Goal: Communication & Community: Answer question/provide support

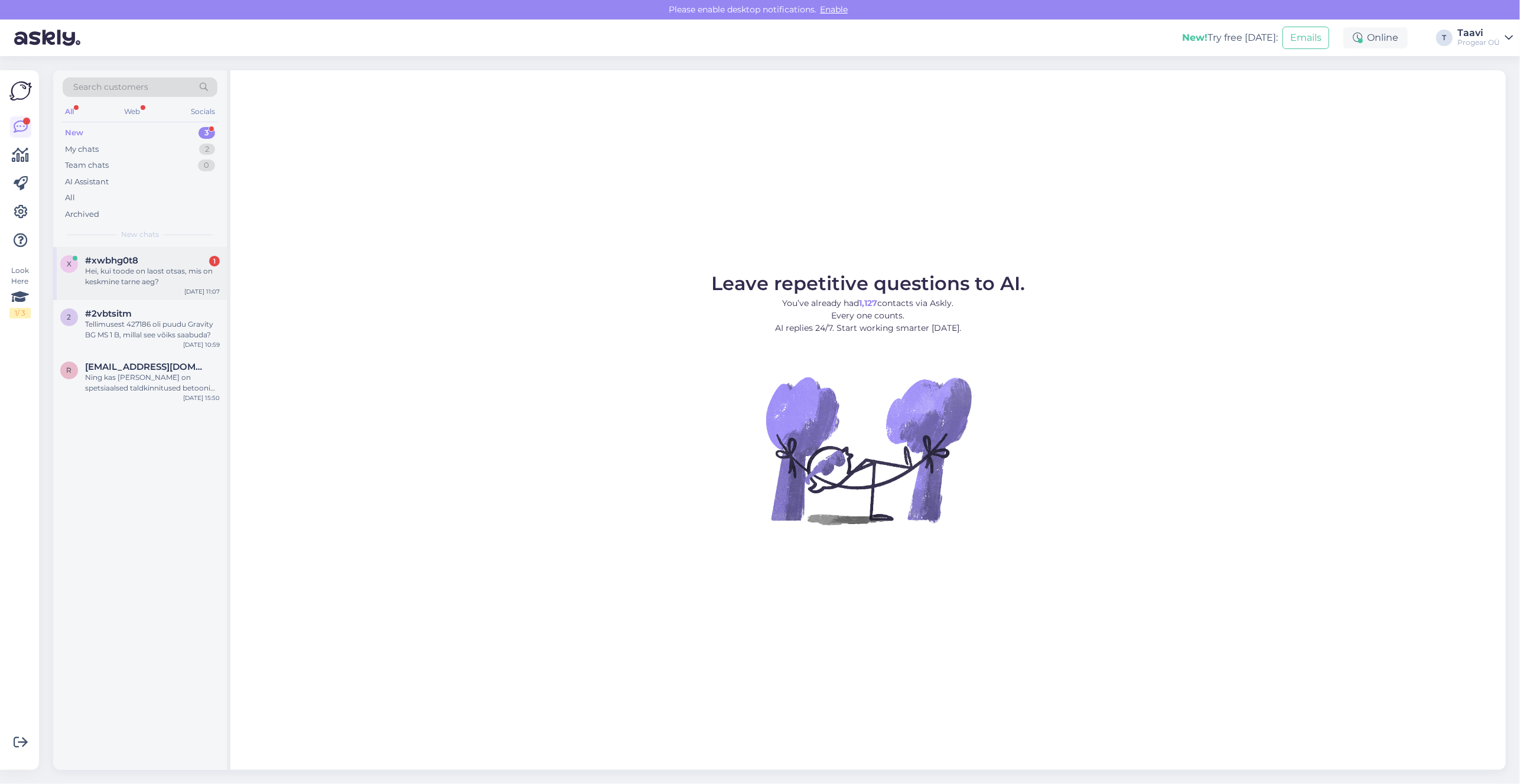
click at [144, 278] on div "Hei, kui toode on laost otsas, mis on keskmine tarne aeg?" at bounding box center [153, 276] width 135 height 21
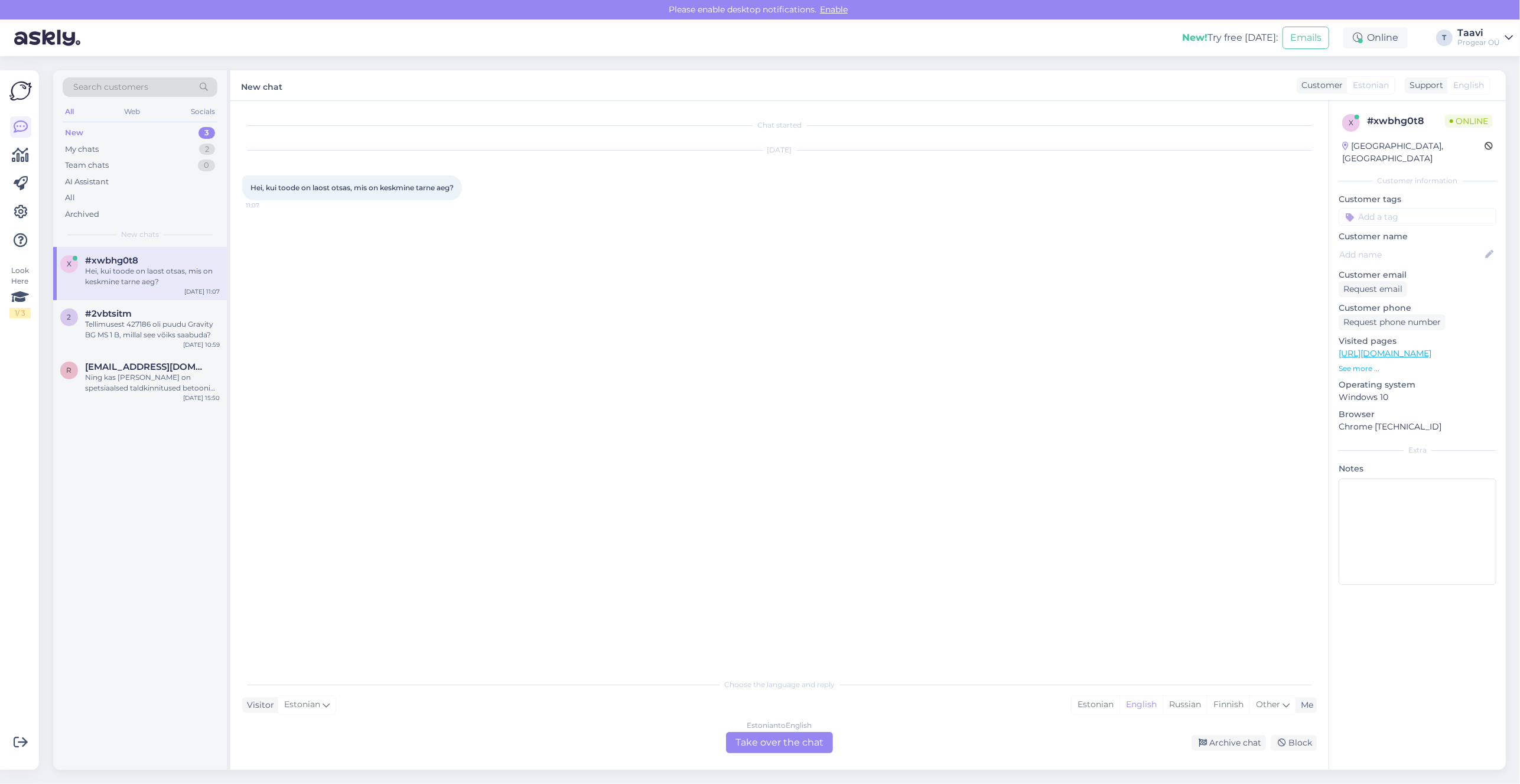
click at [770, 742] on div "Estonian to English Take over the chat" at bounding box center [779, 742] width 107 height 21
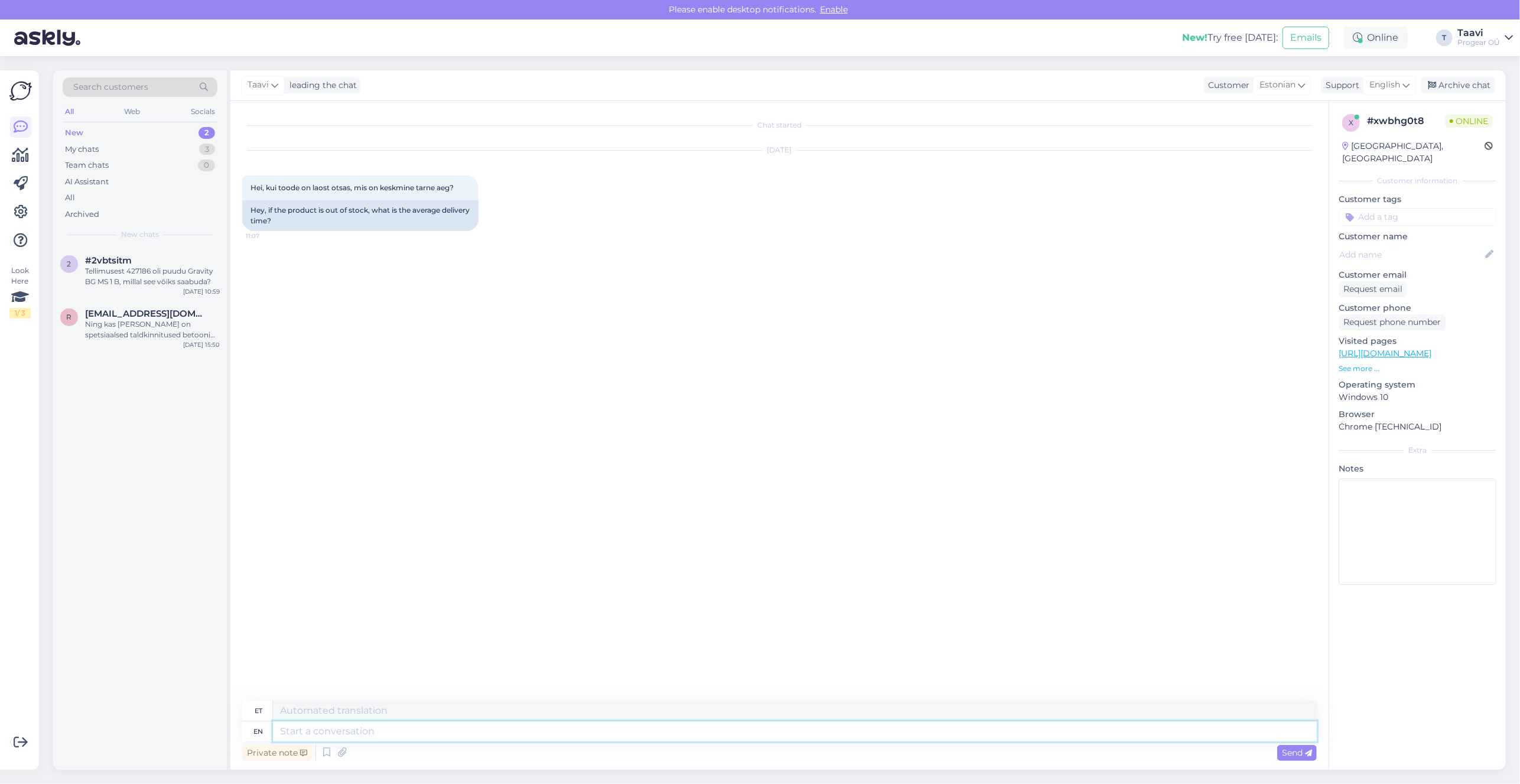
click at [376, 735] on textarea at bounding box center [794, 731] width 1044 height 20
type textarea "Tere"
type textarea "Tere Kõik"
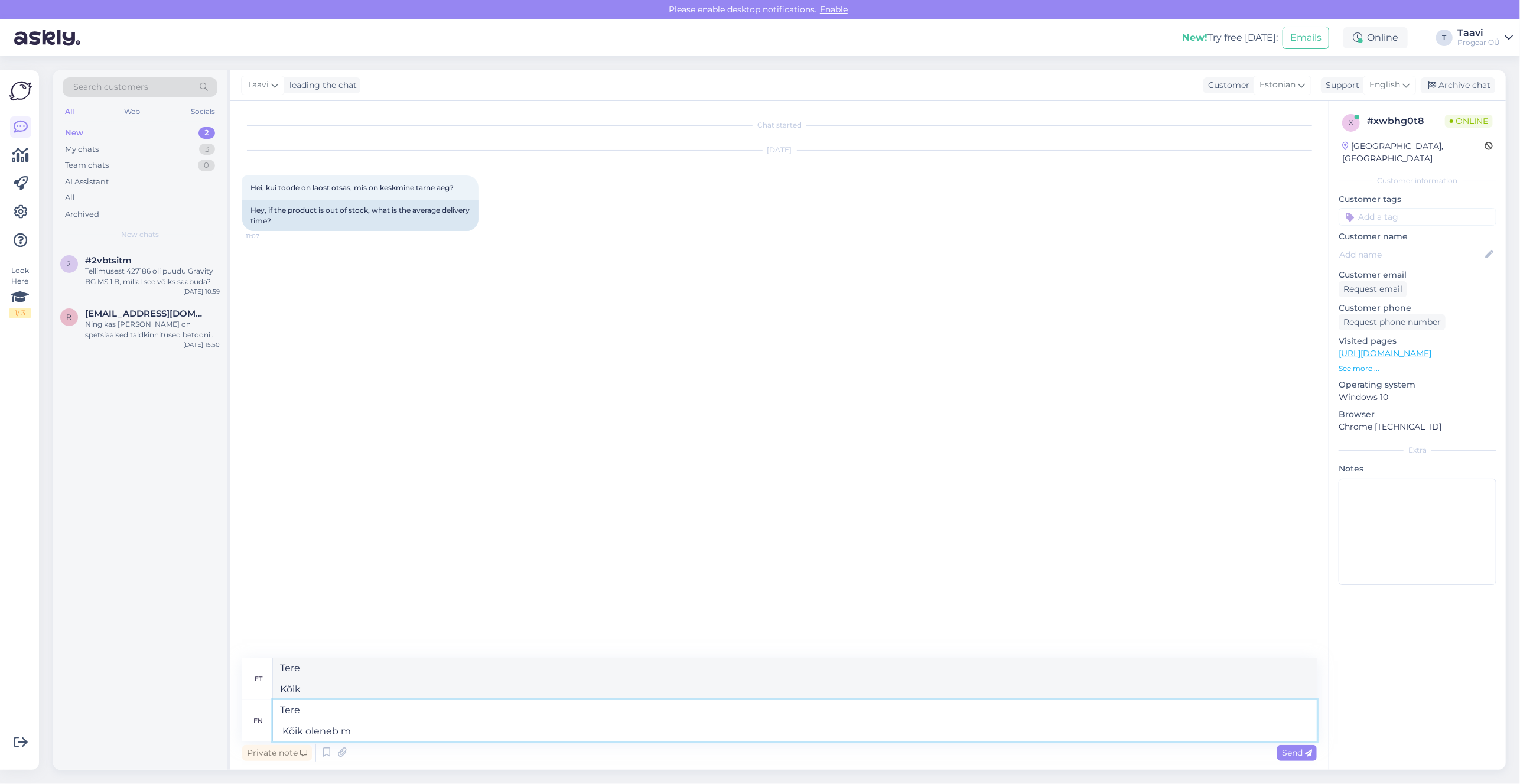
type textarea "Tere Kõik oleneb mi"
type textarea "Tere Kõik oleneb"
type textarea "Tere Kõik oleneb mis"
type textarea "Tere Kõik oleneb mis tootega"
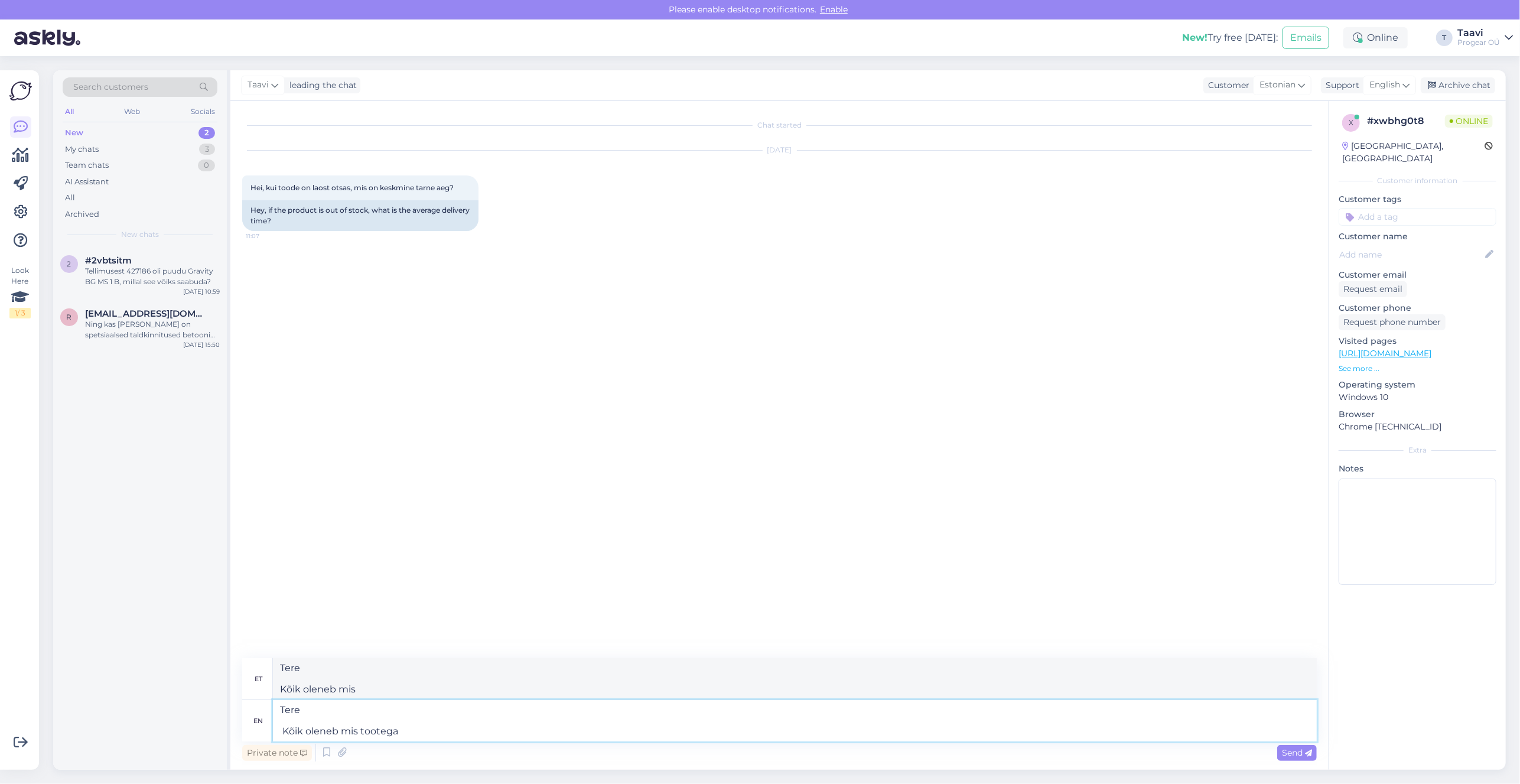
type textarea "Tere Kõik oleneb mis tootega"
type textarea "Tere Kõik oleneb mis tootega on t"
type textarea "Tere Kõik oleneb mis tootega on"
type textarea "Tere Kõik oleneb mis tootega on tegemist."
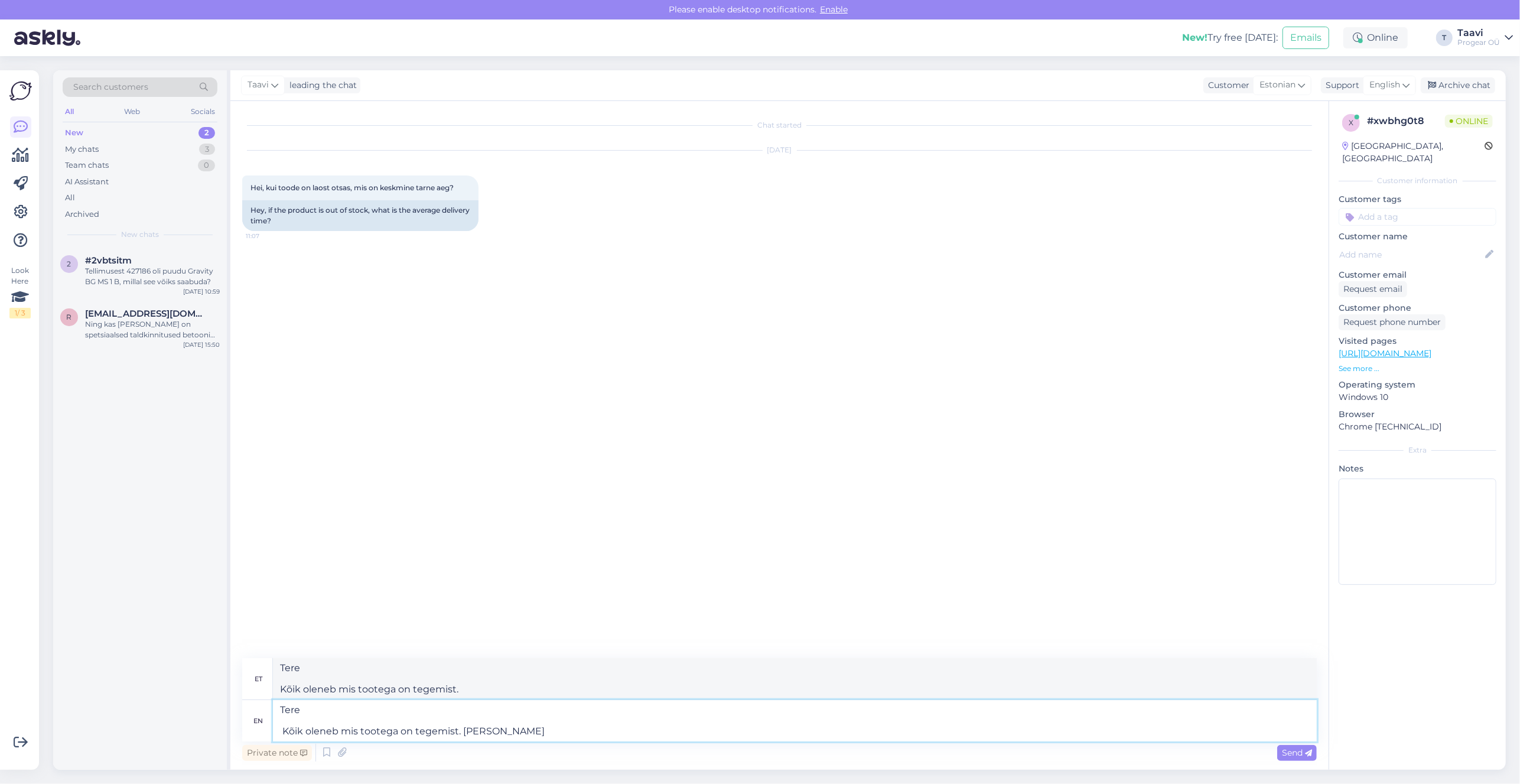
type textarea "Tere Kõik oleneb mis tootega on tegemist. [PERSON_NAME]"
type textarea "Tere Kõik oleneb mis tootega on tegemist. [PERSON_NAME] öelda"
type textarea "Tere Kõik oleneb mis tootega on tegemist. [PERSON_NAME] öelda nii"
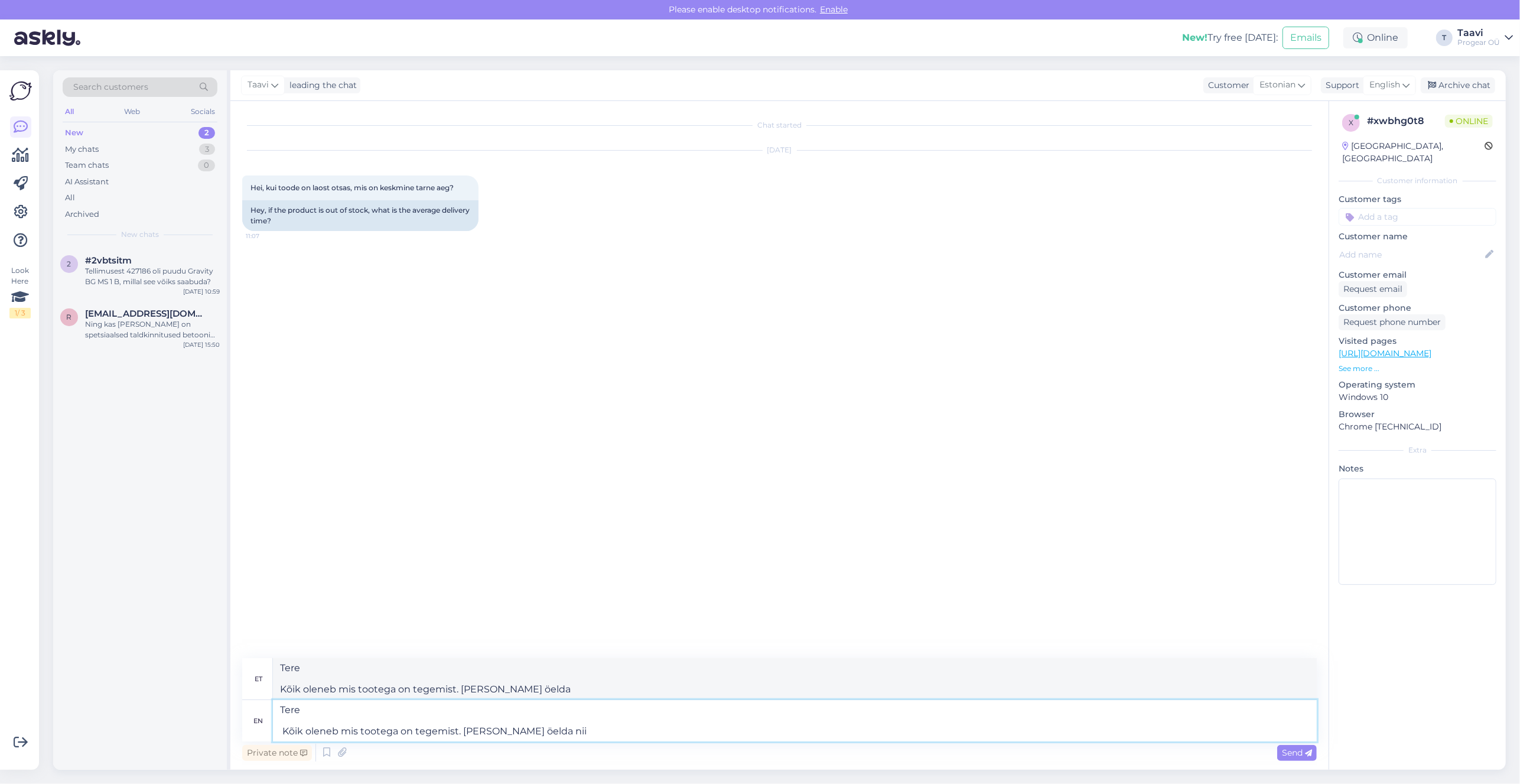
type textarea "Tere Kõik oleneb mis tootega on tegemist. [PERSON_NAME] öelda nii"
type textarea "Tere Kõik oleneb mis tootega on tegemist. [PERSON_NAME] öelda nii pimesi"
type textarea "Tere Kõik oleneb mis tootega on tegemist. [PERSON_NAME] öelda nii pimesi :"
type textarea "Tere Kõik oleneb mis tootega on tegemist. [PERSON_NAME] öelda nii pimesi :="
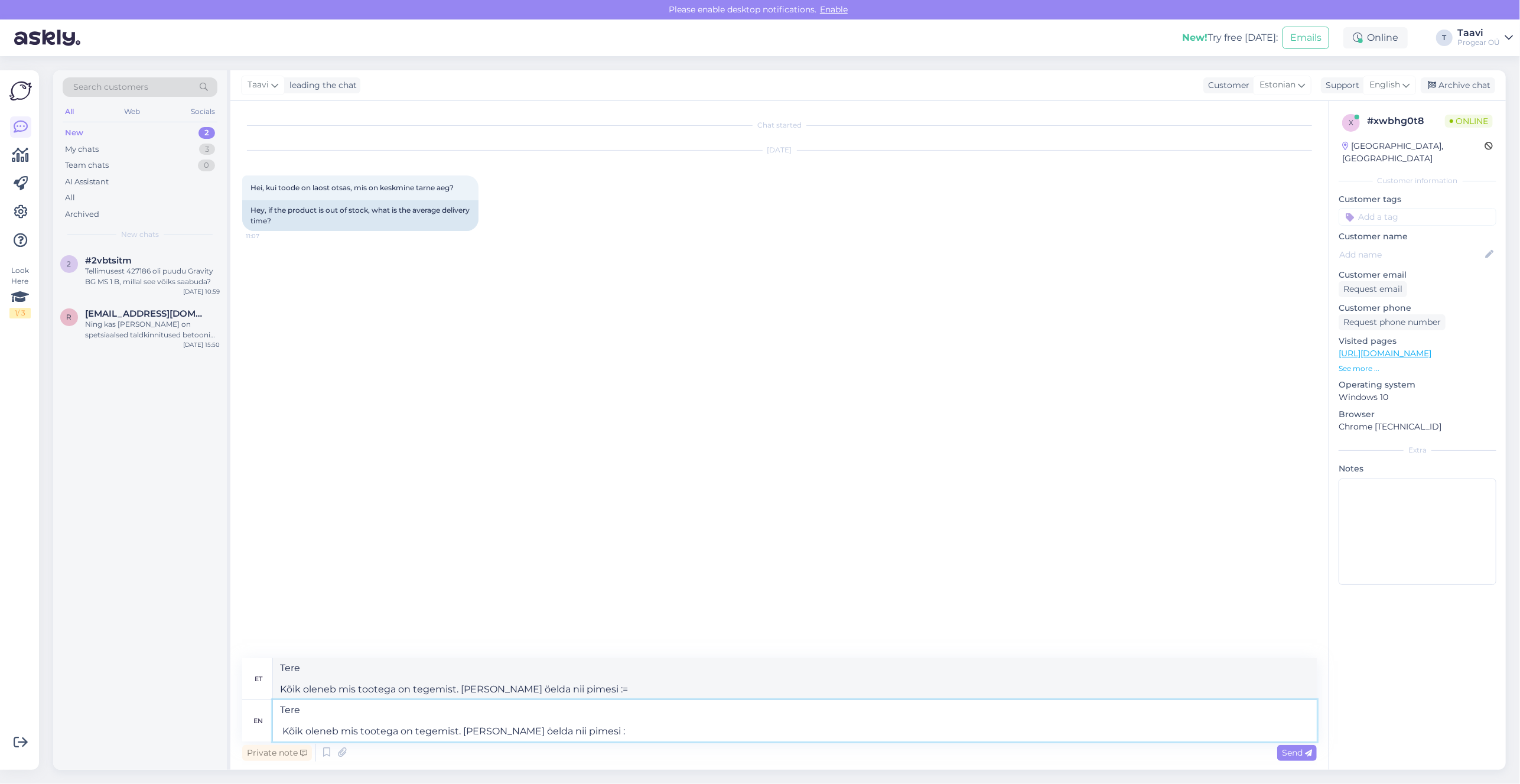
type textarea "Tere Kõik oleneb mis tootega on tegemist. [PERSON_NAME] öelda nii pimesi :)"
drag, startPoint x: 1296, startPoint y: 759, endPoint x: 1288, endPoint y: 767, distance: 11.3
click at [1292, 759] on div "Send" at bounding box center [1297, 752] width 40 height 16
